Goal: Task Accomplishment & Management: Use online tool/utility

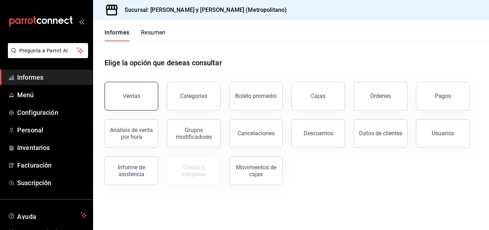
click at [133, 93] on font "Ventas" at bounding box center [132, 95] width 18 height 7
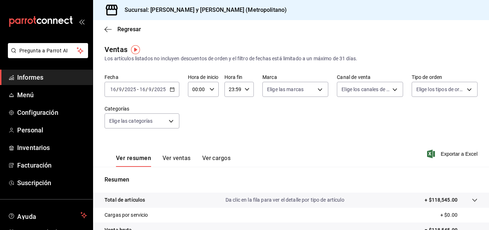
click at [173, 90] on icon "button" at bounding box center [172, 89] width 5 height 5
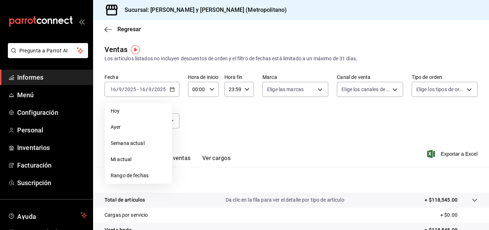
click at [241, 122] on div "Fecha [DATE] [DATE] - [DATE] [DATE] [DATE] [DATE] Semana actual Mi actual Rango…" at bounding box center [291, 105] width 373 height 63
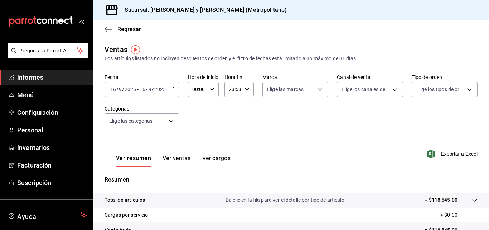
click at [216, 89] on div "00:00 Hora de inicio" at bounding box center [203, 89] width 31 height 15
click at [201, 124] on button "03" at bounding box center [195, 123] width 13 height 14
type input "03:00"
click at [281, 132] on div at bounding box center [244, 115] width 489 height 230
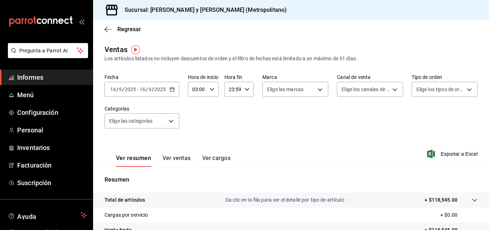
scroll to position [36, 0]
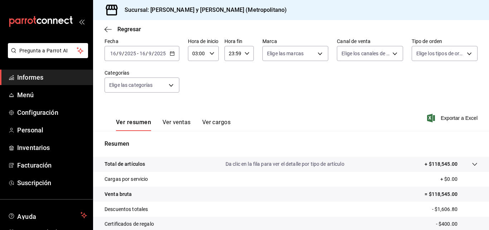
click at [458, 161] on div at bounding box center [468, 164] width 20 height 8
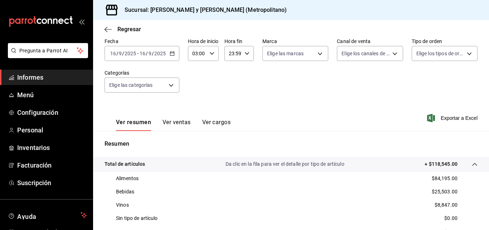
scroll to position [107, 0]
